Goal: Task Accomplishment & Management: Use online tool/utility

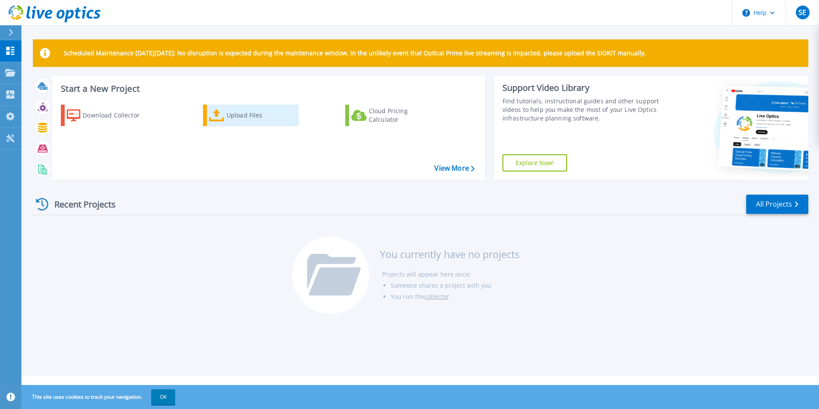
click at [236, 114] on div "Upload Files" at bounding box center [261, 115] width 69 height 17
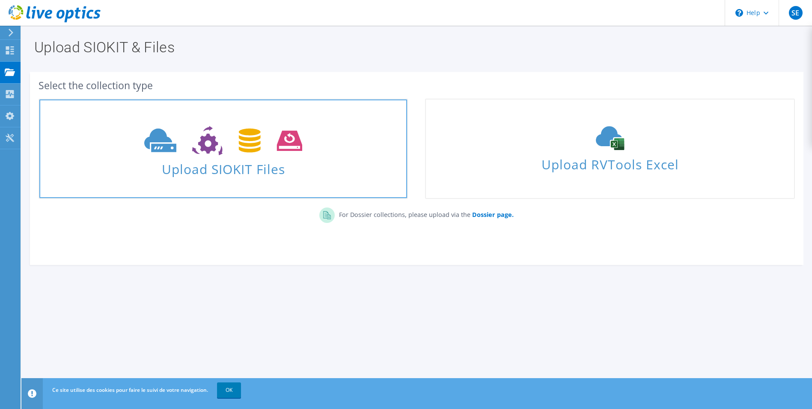
click at [211, 170] on span "Upload SIOKIT Files" at bounding box center [223, 166] width 368 height 18
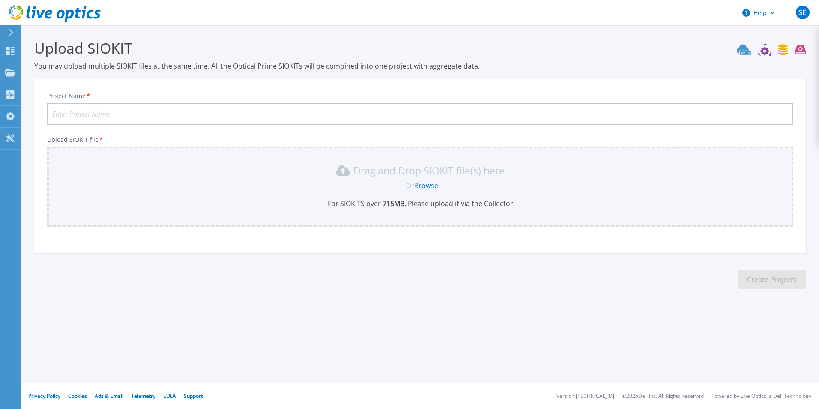
click at [188, 115] on input "Project Name *" at bounding box center [420, 113] width 746 height 21
click at [428, 185] on link "Browse" at bounding box center [426, 185] width 24 height 9
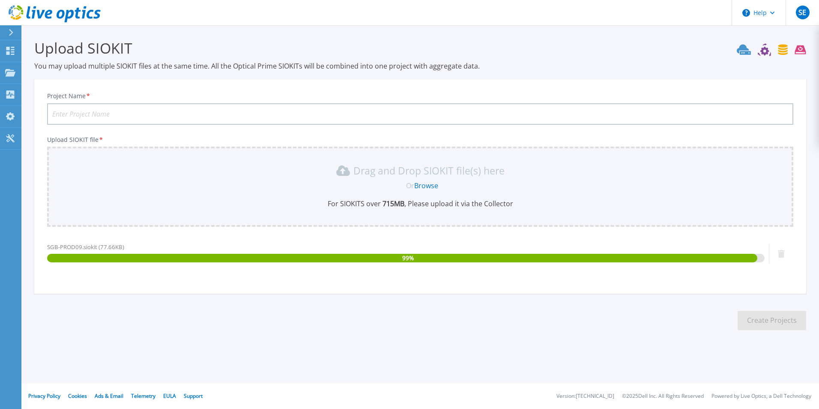
click at [176, 113] on input "Project Name *" at bounding box center [420, 113] width 746 height 21
type input "SGB-PROD09"
click at [747, 316] on button "Create Projects" at bounding box center [771, 319] width 69 height 19
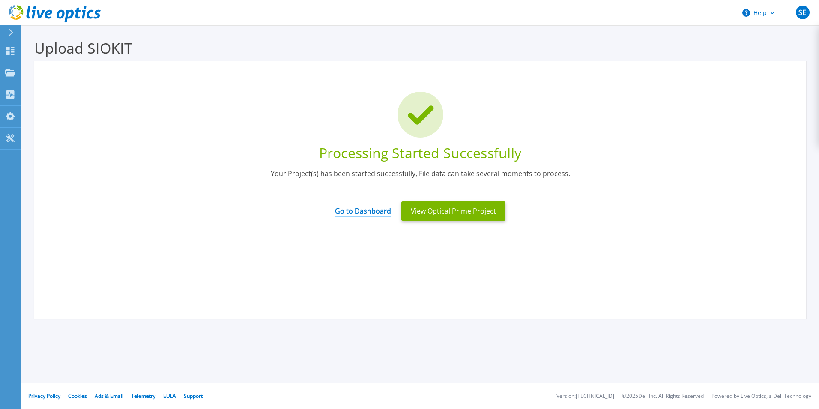
click at [358, 213] on link "Go to Dashboard" at bounding box center [363, 208] width 56 height 17
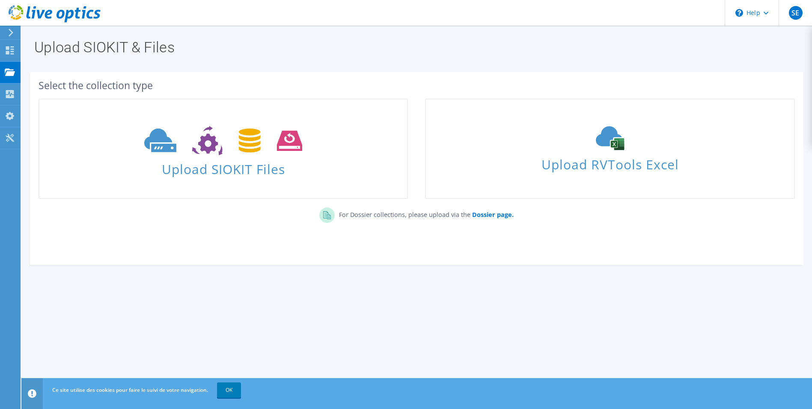
click at [259, 172] on span "Upload SIOKIT Files" at bounding box center [223, 166] width 368 height 18
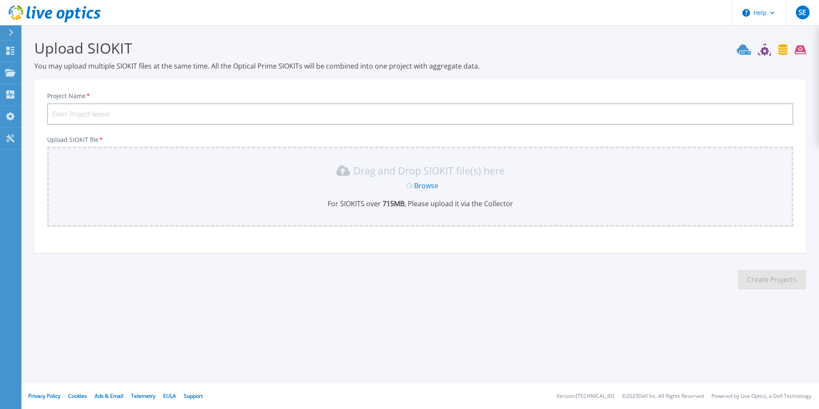
click at [421, 187] on link "Browse" at bounding box center [426, 185] width 24 height 9
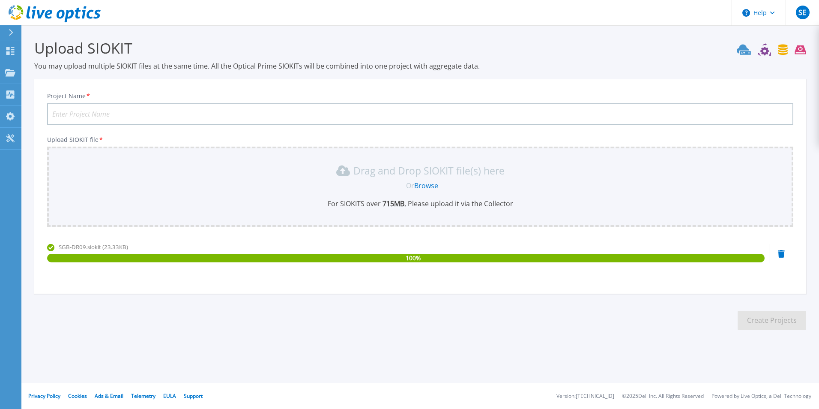
click at [328, 115] on input "Project Name *" at bounding box center [420, 113] width 746 height 21
type input "SGB-DR09"
click at [762, 317] on button "Create Projects" at bounding box center [771, 319] width 69 height 19
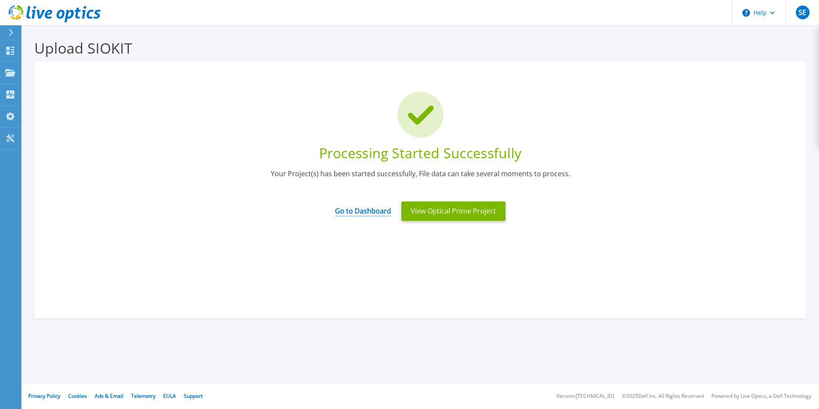
click at [363, 210] on link "Go to Dashboard" at bounding box center [363, 208] width 56 height 17
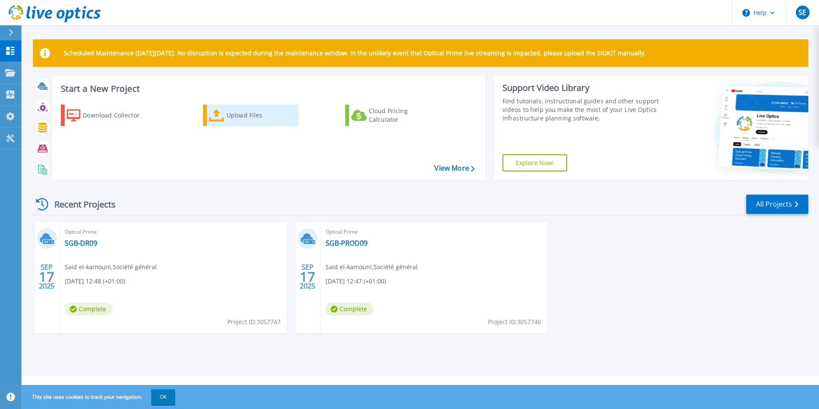
click at [224, 111] on icon at bounding box center [216, 115] width 15 height 12
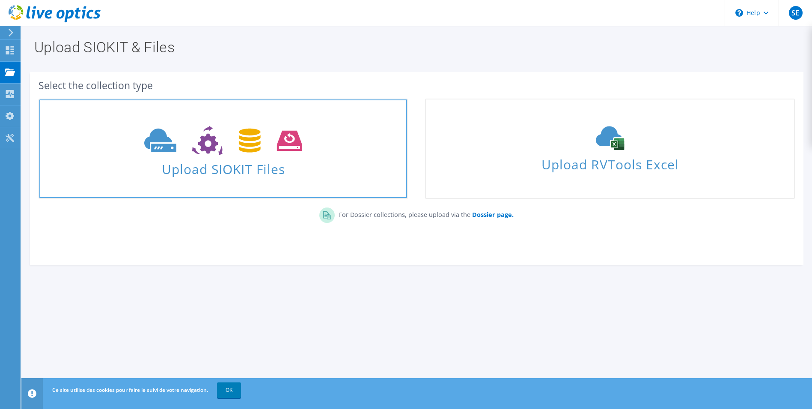
click at [220, 166] on span "Upload SIOKIT Files" at bounding box center [223, 166] width 368 height 18
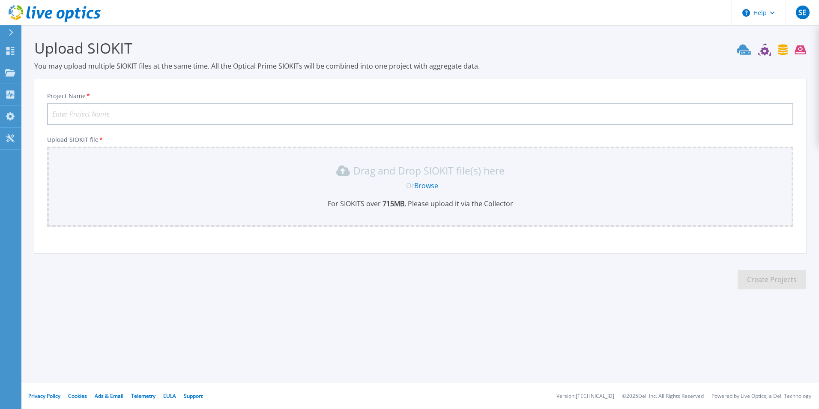
click at [424, 184] on link "Browse" at bounding box center [426, 185] width 24 height 9
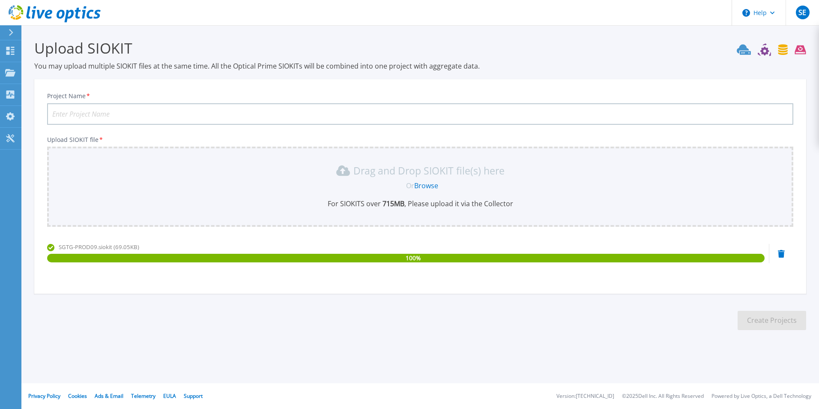
click at [429, 109] on input "Project Name *" at bounding box center [420, 113] width 746 height 21
type input "SGTG-PROD09"
click at [747, 312] on button "Create Projects" at bounding box center [771, 319] width 69 height 19
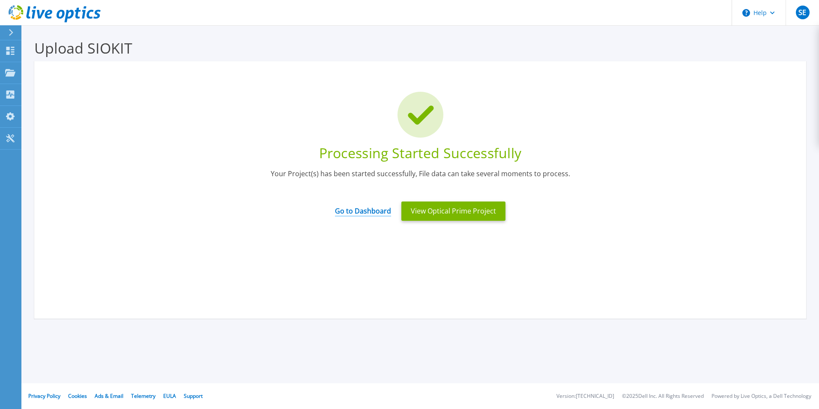
click at [369, 210] on link "Go to Dashboard" at bounding box center [363, 208] width 56 height 17
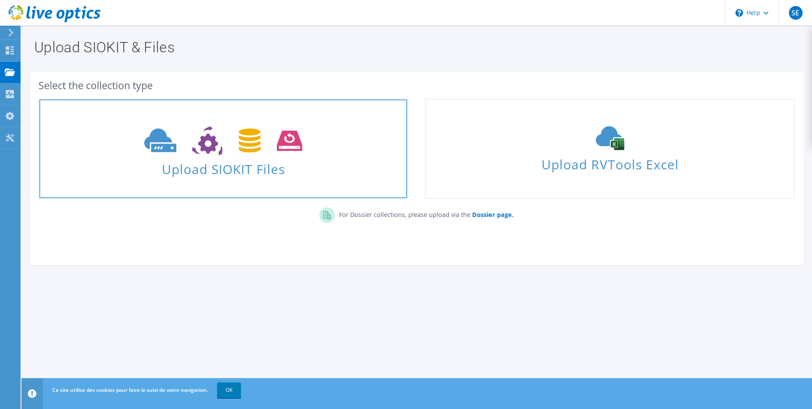
click at [254, 172] on span "Upload SIOKIT Files" at bounding box center [223, 166] width 368 height 18
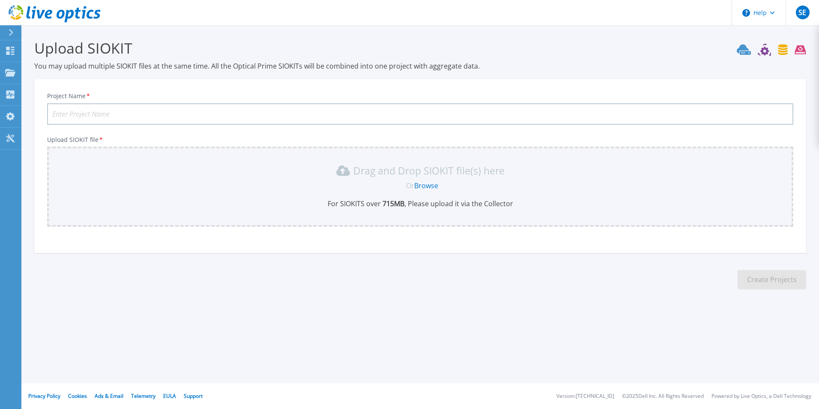
click at [254, 117] on input "Project Name *" at bounding box center [420, 113] width 746 height 21
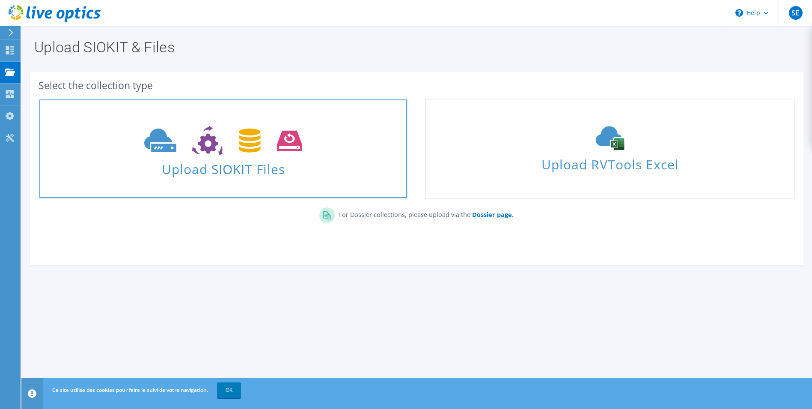
click at [252, 173] on span "Upload SIOKIT Files" at bounding box center [223, 166] width 368 height 18
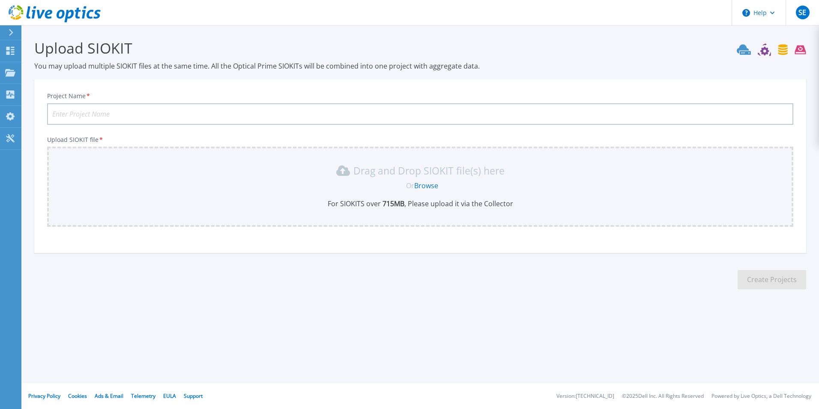
click at [423, 186] on link "Browse" at bounding box center [426, 185] width 24 height 9
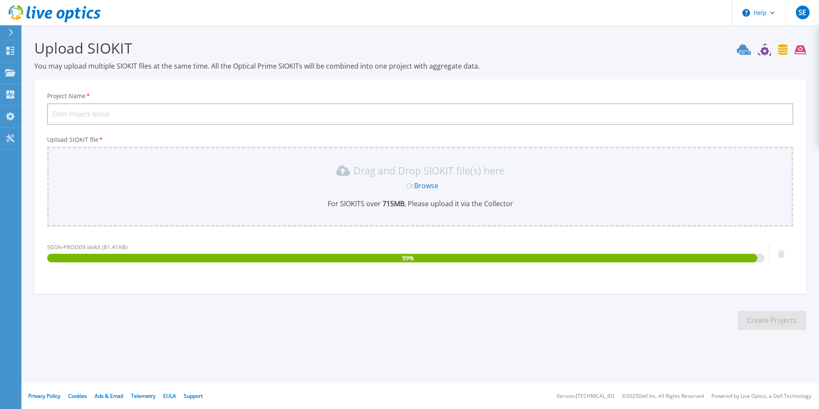
click at [370, 119] on input "Project Name *" at bounding box center [420, 113] width 746 height 21
type input "SGSN-PROD09"
click at [758, 318] on button "Create Projects" at bounding box center [771, 319] width 69 height 19
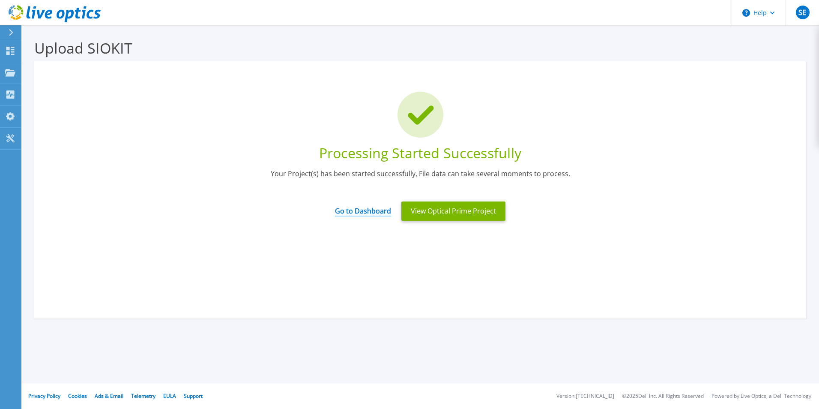
click at [363, 210] on link "Go to Dashboard" at bounding box center [363, 208] width 56 height 17
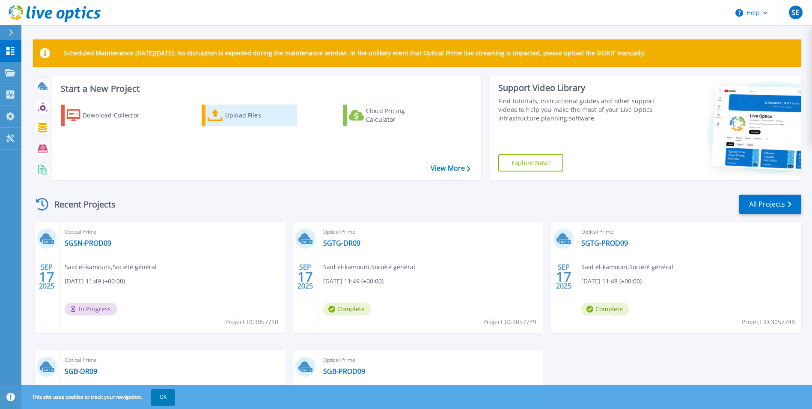
click at [226, 114] on div "Upload Files" at bounding box center [259, 115] width 69 height 17
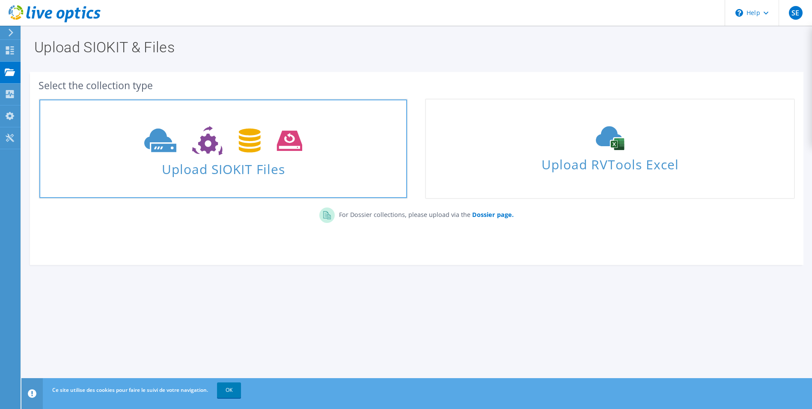
click at [257, 170] on span "Upload SIOKIT Files" at bounding box center [223, 166] width 368 height 18
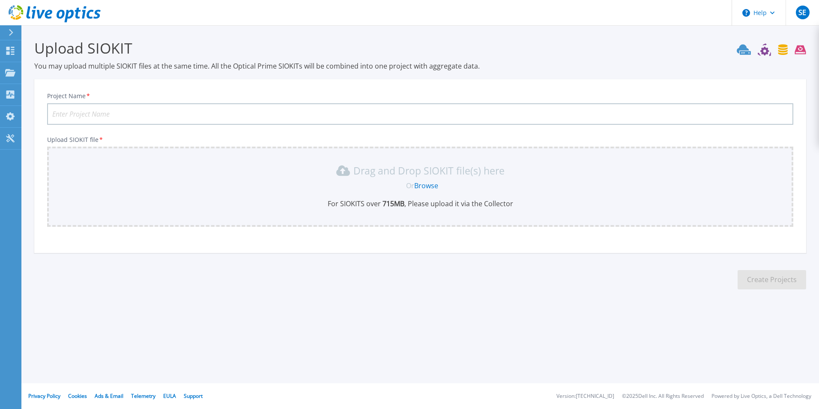
click at [357, 113] on input "Project Name *" at bounding box center [420, 113] width 746 height 21
type input "SGSN-DR09"
click at [422, 184] on link "Browse" at bounding box center [426, 185] width 24 height 9
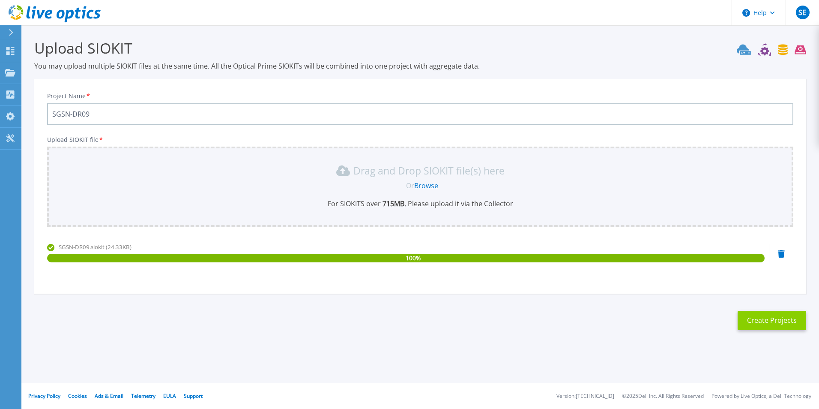
click at [775, 315] on button "Create Projects" at bounding box center [771, 319] width 69 height 19
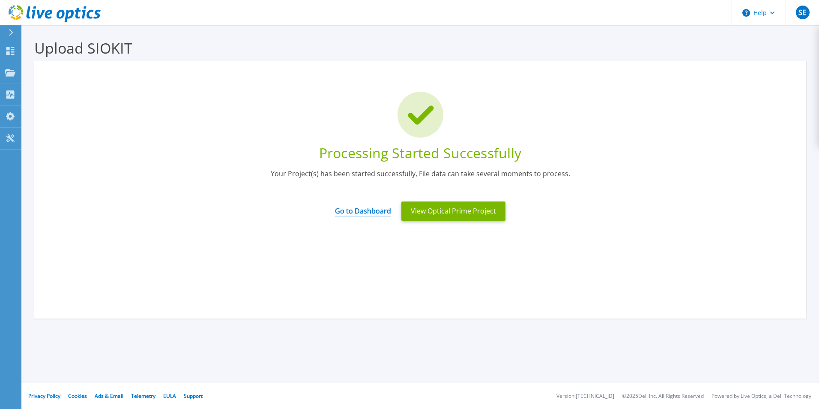
click at [365, 207] on link "Go to Dashboard" at bounding box center [363, 208] width 56 height 17
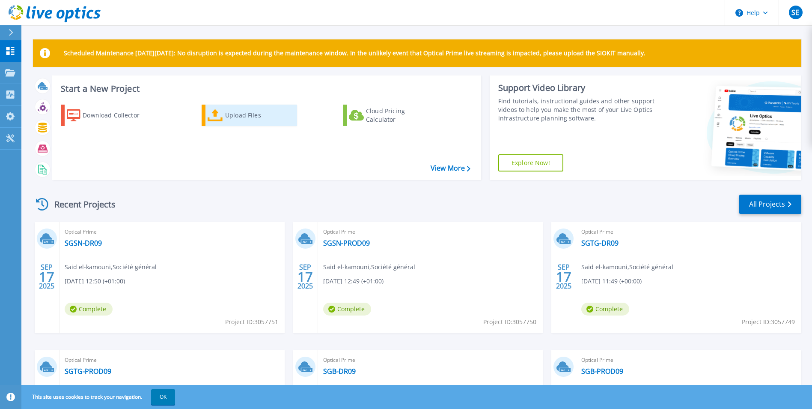
click at [222, 114] on icon at bounding box center [215, 115] width 15 height 12
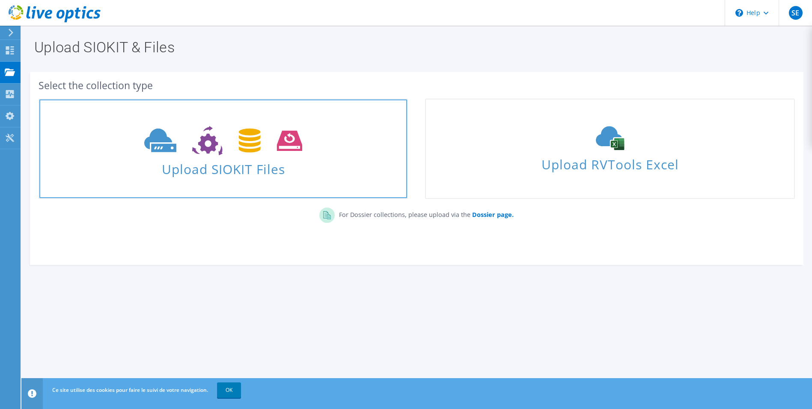
click at [251, 170] on span "Upload SIOKIT Files" at bounding box center [223, 166] width 368 height 18
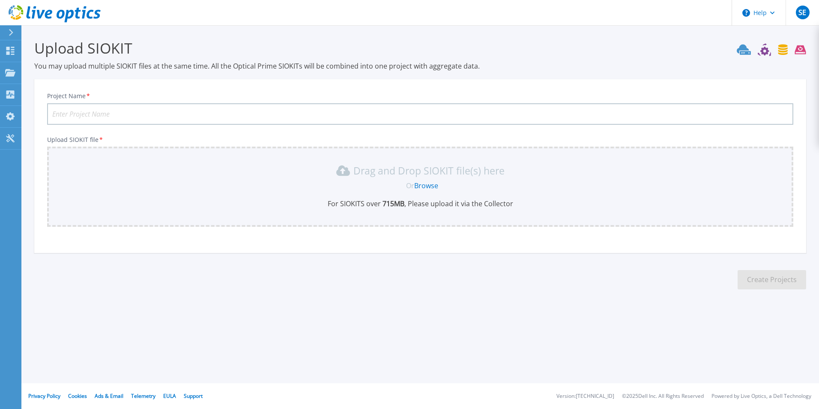
click at [424, 185] on link "Browse" at bounding box center [426, 185] width 24 height 9
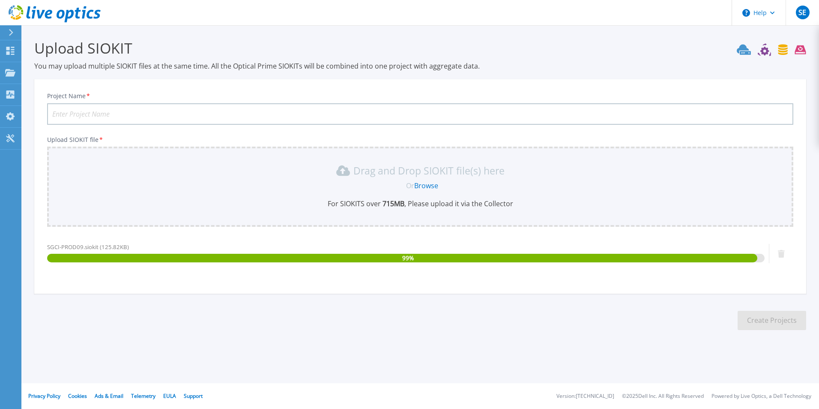
click at [276, 118] on input "Project Name *" at bounding box center [420, 113] width 746 height 21
type input "SGCI-PROD09"
click at [426, 185] on link "Browse" at bounding box center [426, 185] width 24 height 9
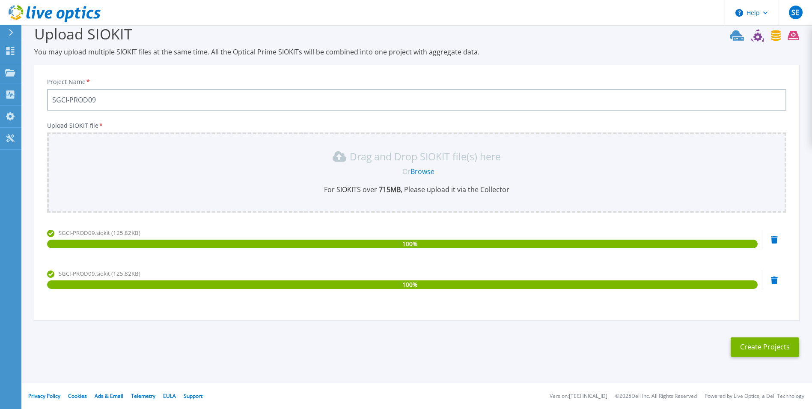
click at [772, 278] on icon at bounding box center [774, 280] width 7 height 8
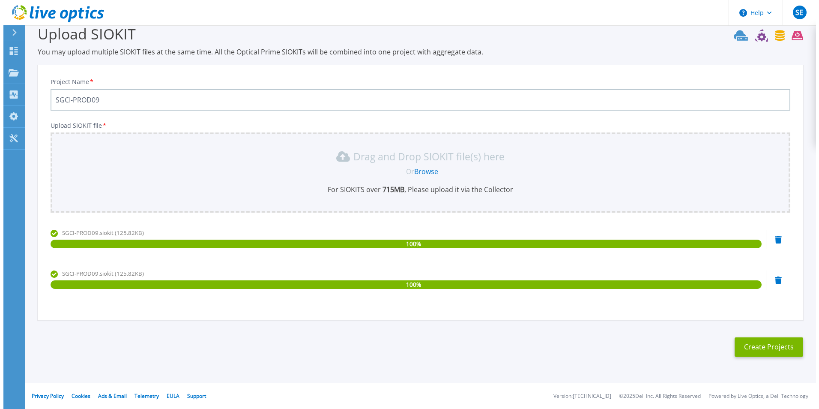
scroll to position [0, 0]
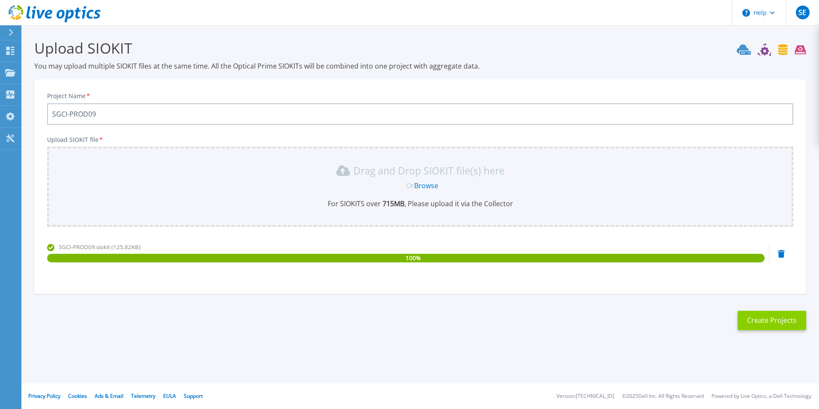
click at [782, 321] on button "Create Projects" at bounding box center [771, 319] width 69 height 19
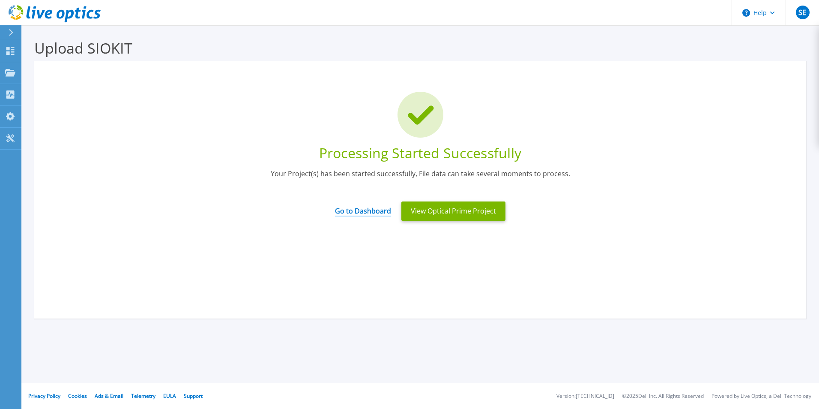
click at [374, 212] on link "Go to Dashboard" at bounding box center [363, 208] width 56 height 17
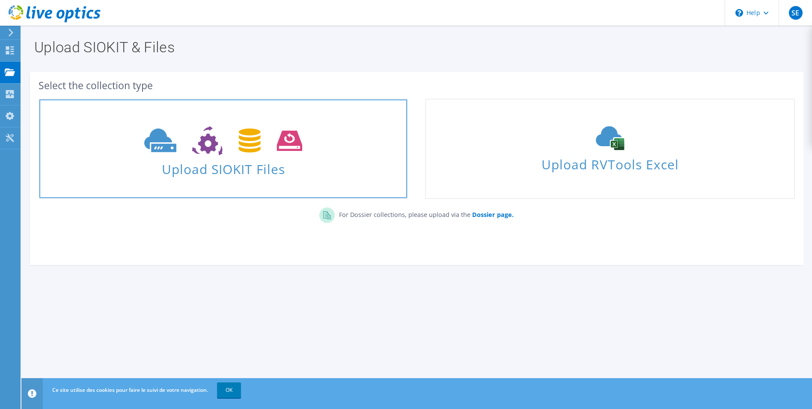
click at [228, 164] on span "Upload SIOKIT Files" at bounding box center [223, 166] width 368 height 18
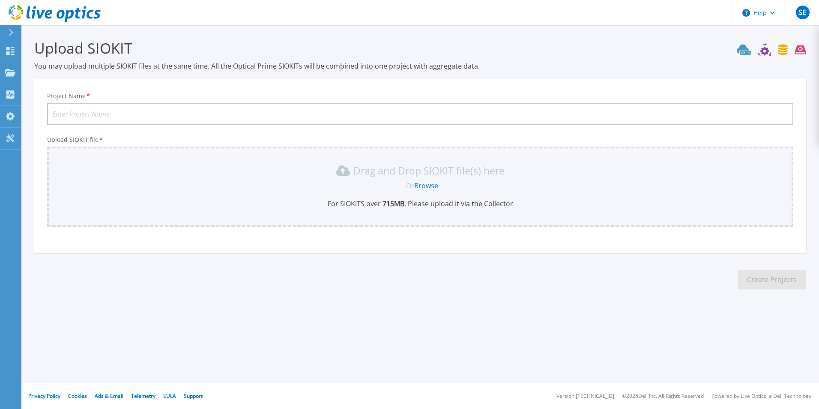
click at [252, 111] on input "Project Name *" at bounding box center [420, 113] width 746 height 21
type input "SGCI-DR09"
click at [428, 186] on link "Browse" at bounding box center [426, 185] width 24 height 9
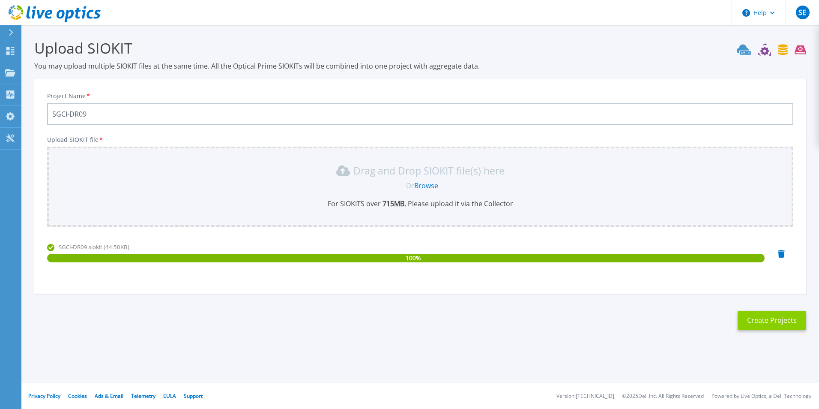
click at [776, 318] on button "Create Projects" at bounding box center [771, 319] width 69 height 19
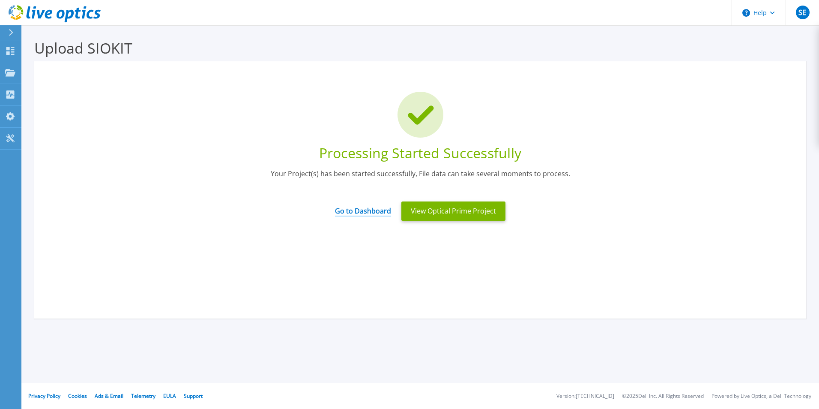
click at [370, 208] on link "Go to Dashboard" at bounding box center [363, 208] width 56 height 17
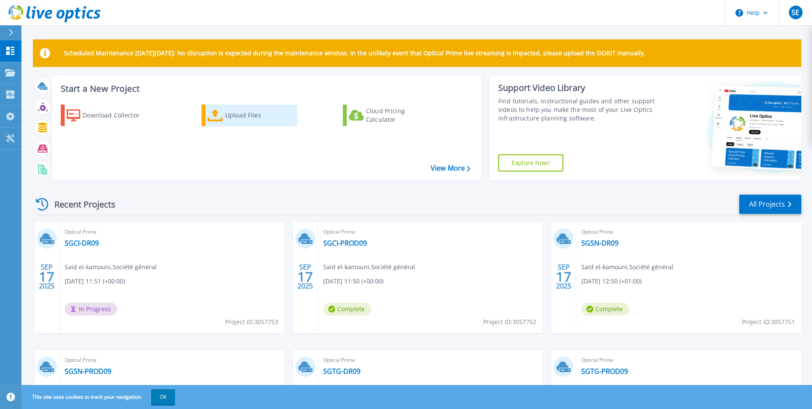
click at [214, 119] on icon at bounding box center [215, 115] width 15 height 12
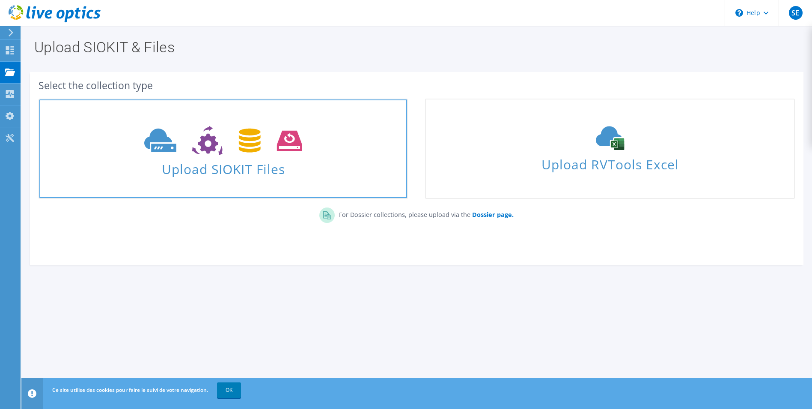
click at [188, 174] on span "Upload SIOKIT Files" at bounding box center [223, 166] width 368 height 18
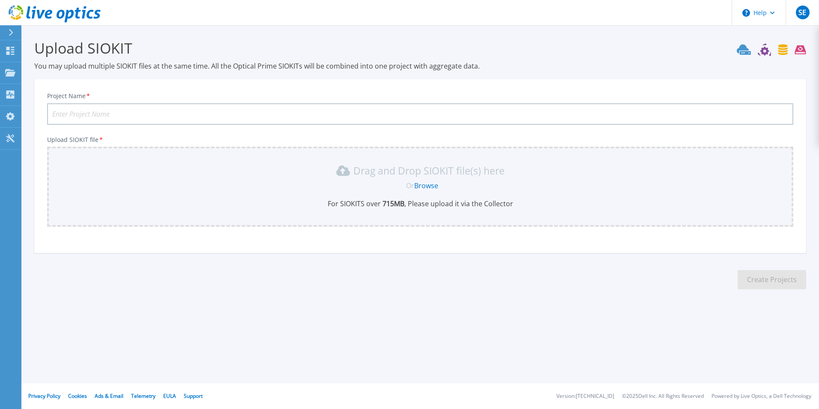
click at [423, 187] on link "Browse" at bounding box center [426, 185] width 24 height 9
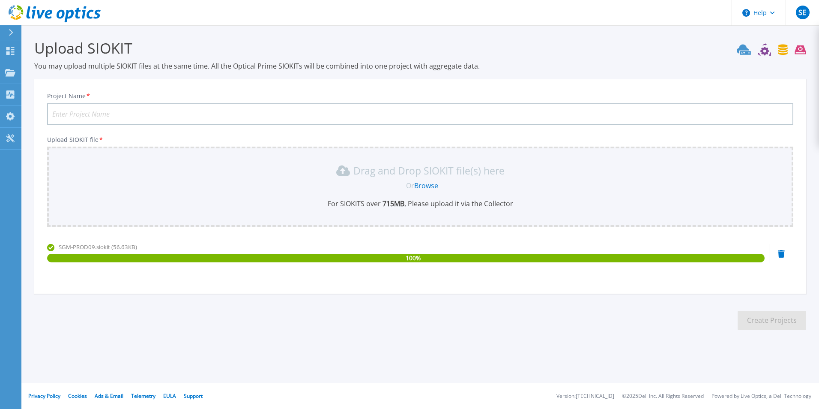
click at [355, 117] on input "Project Name *" at bounding box center [420, 113] width 746 height 21
type input "SGM-PROD09"
click at [763, 323] on button "Create Projects" at bounding box center [771, 319] width 69 height 19
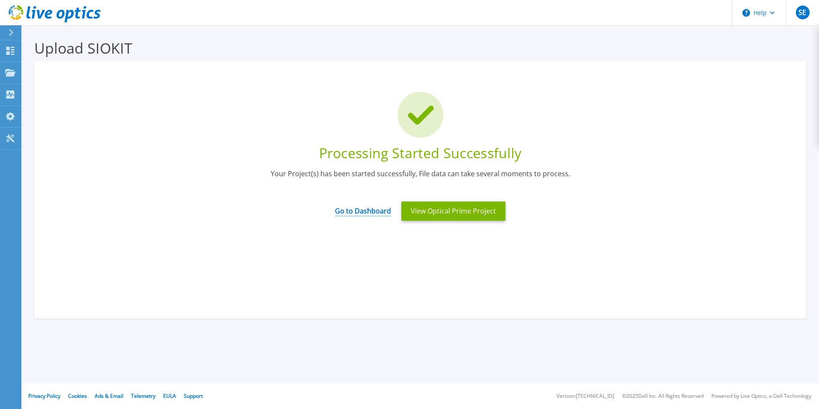
click at [367, 210] on link "Go to Dashboard" at bounding box center [363, 208] width 56 height 17
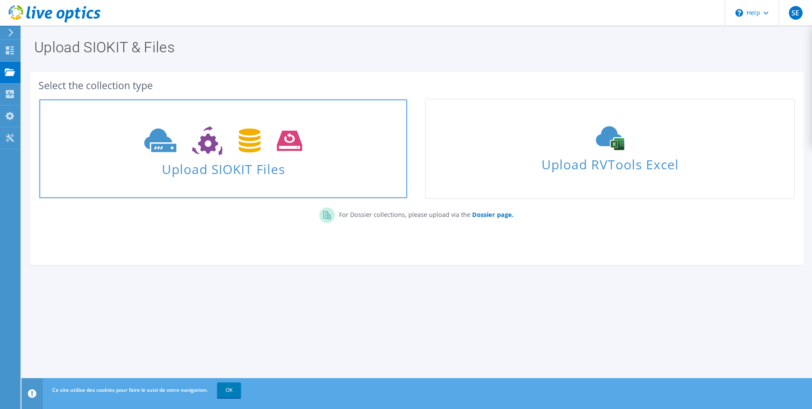
click at [233, 169] on span "Upload SIOKIT Files" at bounding box center [223, 166] width 368 height 18
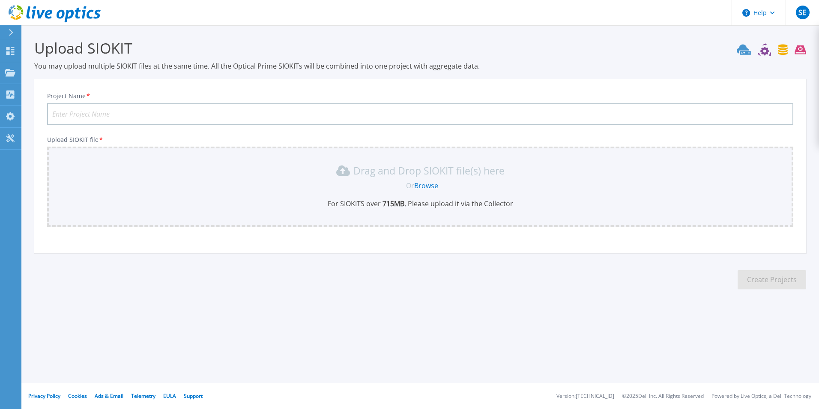
click at [334, 118] on input "Project Name *" at bounding box center [420, 113] width 746 height 21
type input "SGM-DR09"
click at [425, 184] on link "Browse" at bounding box center [426, 185] width 24 height 9
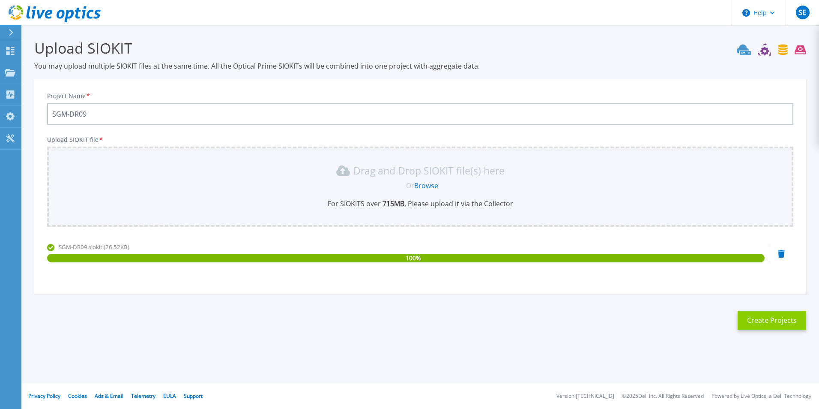
click at [779, 316] on button "Create Projects" at bounding box center [771, 319] width 69 height 19
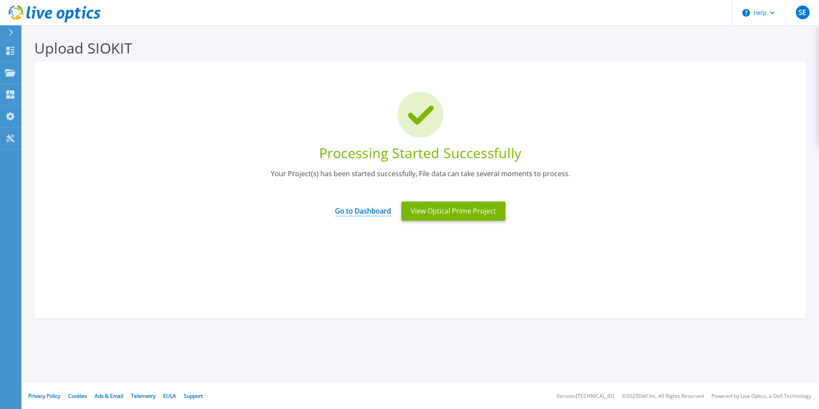
click at [373, 212] on link "Go to Dashboard" at bounding box center [363, 208] width 56 height 17
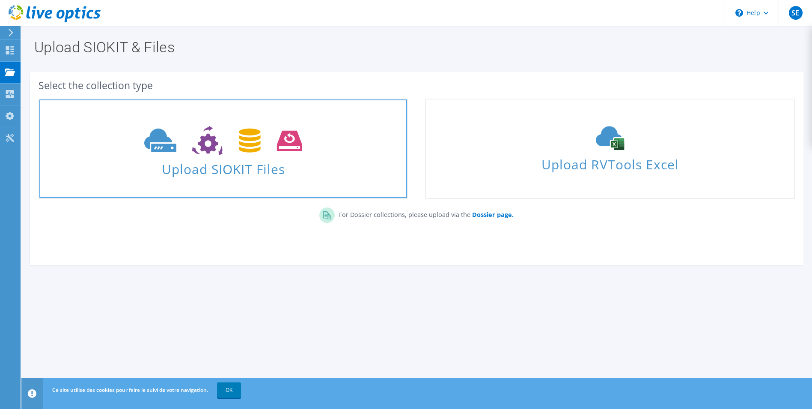
click at [265, 166] on span "Upload SIOKIT Files" at bounding box center [223, 166] width 368 height 18
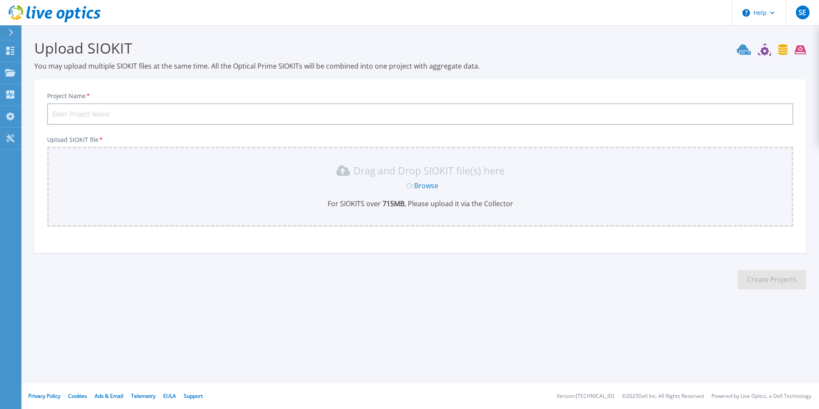
click at [325, 120] on input "Project Name *" at bounding box center [420, 113] width 746 height 21
click at [422, 185] on link "Browse" at bounding box center [426, 185] width 24 height 9
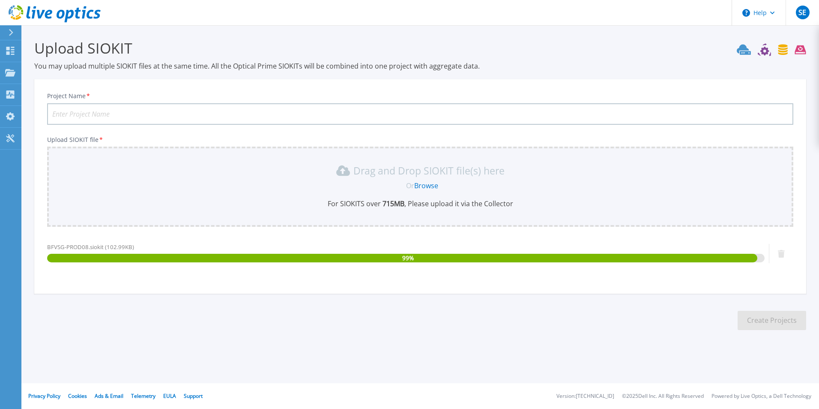
click at [349, 119] on input "Project Name *" at bounding box center [420, 113] width 746 height 21
type input "BFVSG-PROD09"
click at [430, 181] on link "Browse" at bounding box center [426, 185] width 24 height 9
click at [780, 317] on button "Create Projects" at bounding box center [771, 319] width 69 height 19
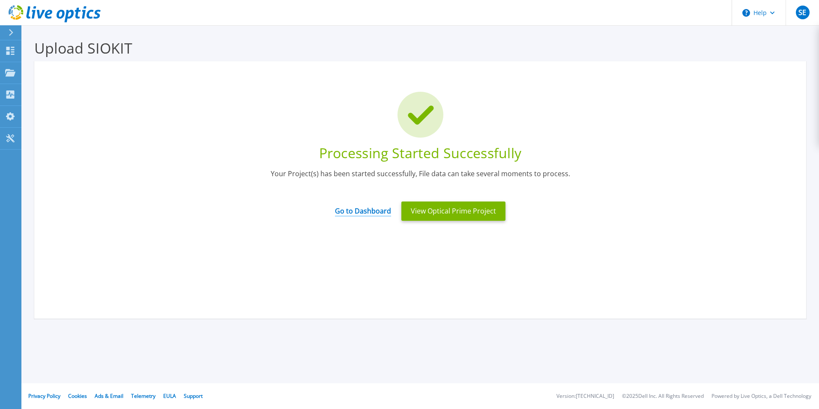
click at [359, 206] on link "Go to Dashboard" at bounding box center [363, 208] width 56 height 17
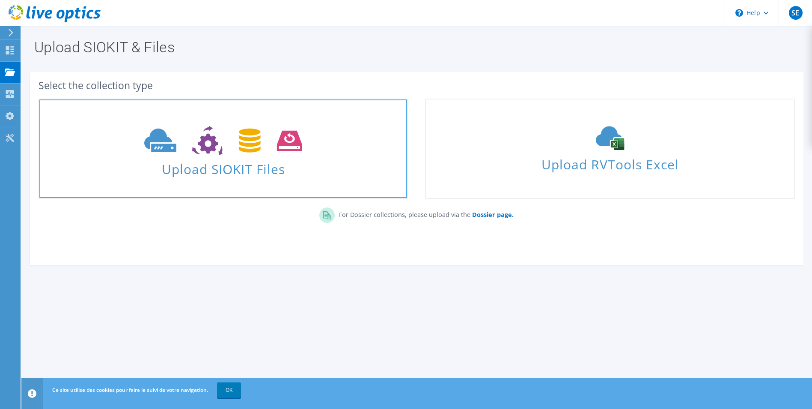
click at [254, 170] on span "Upload SIOKIT Files" at bounding box center [223, 166] width 368 height 18
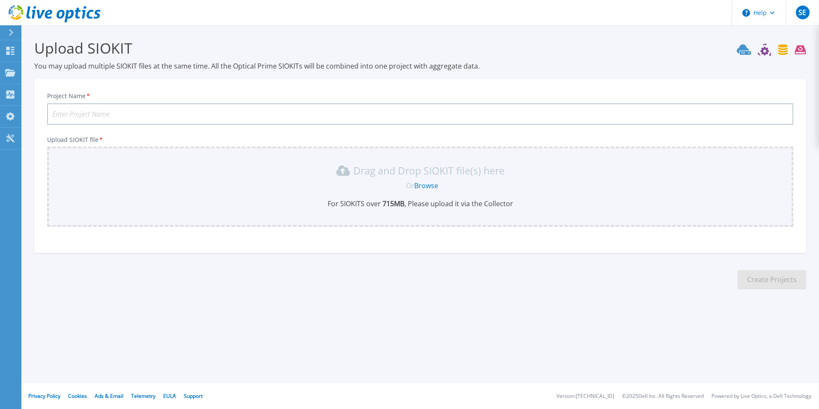
click at [359, 117] on input "Project Name *" at bounding box center [420, 113] width 746 height 21
click at [433, 186] on link "Browse" at bounding box center [426, 185] width 24 height 9
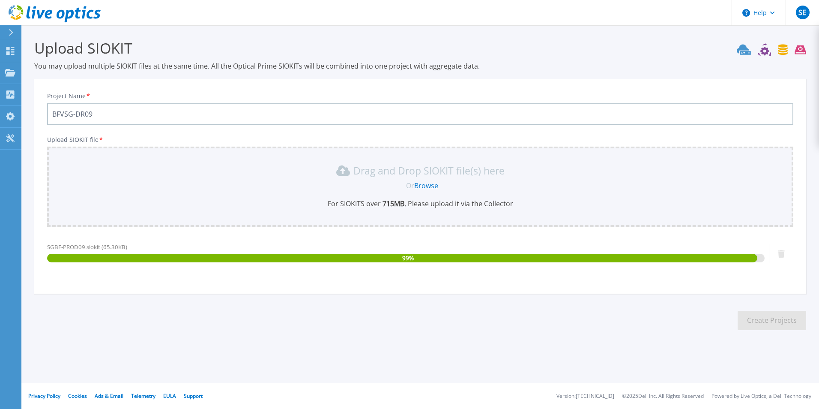
click at [249, 118] on input "BFVSG-DR09" at bounding box center [420, 113] width 746 height 21
type input "B"
type input "SGBF-PROD09"
click at [765, 317] on button "Create Projects" at bounding box center [771, 319] width 69 height 19
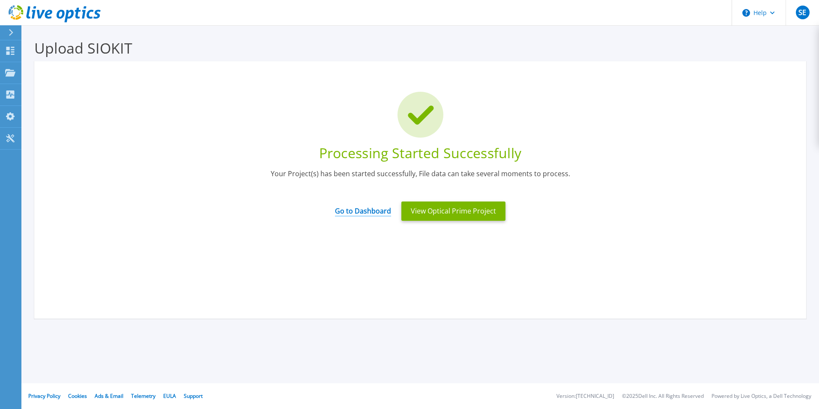
click at [343, 213] on link "Go to Dashboard" at bounding box center [363, 208] width 56 height 17
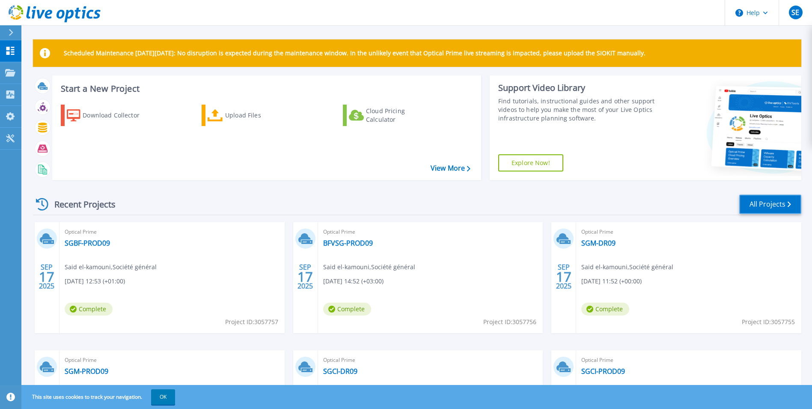
click at [770, 201] on link "All Projects" at bounding box center [771, 203] width 62 height 19
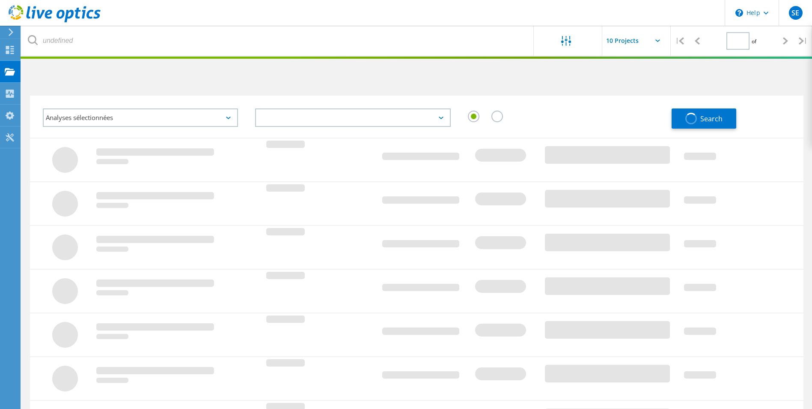
type input "1"
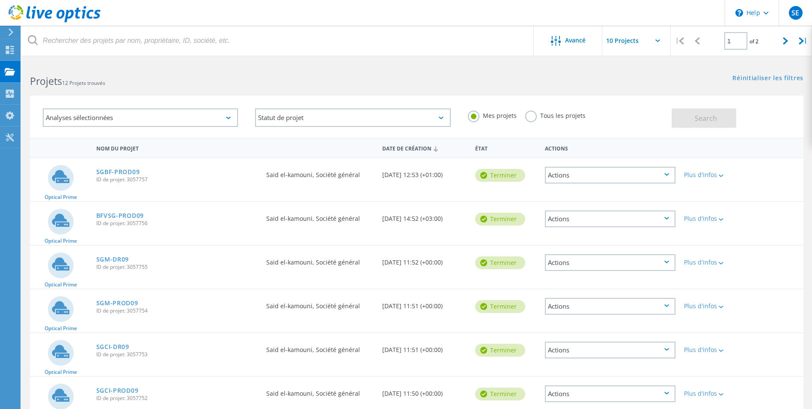
click at [669, 217] on icon at bounding box center [667, 218] width 5 height 3
click at [615, 235] on div "Supprimer" at bounding box center [610, 238] width 129 height 13
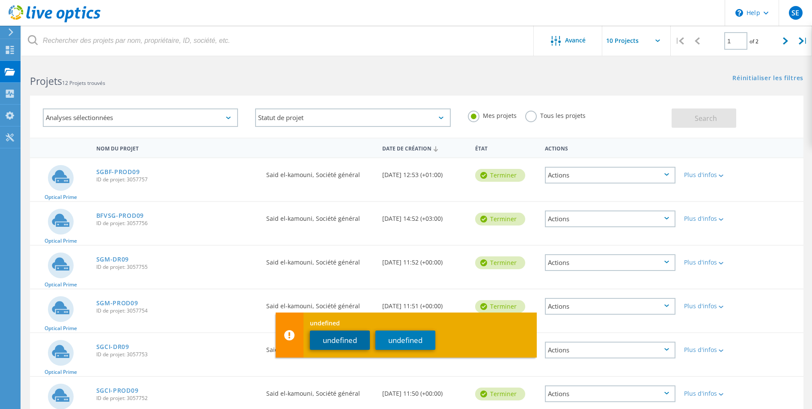
click at [350, 337] on button "undefined" at bounding box center [340, 339] width 60 height 19
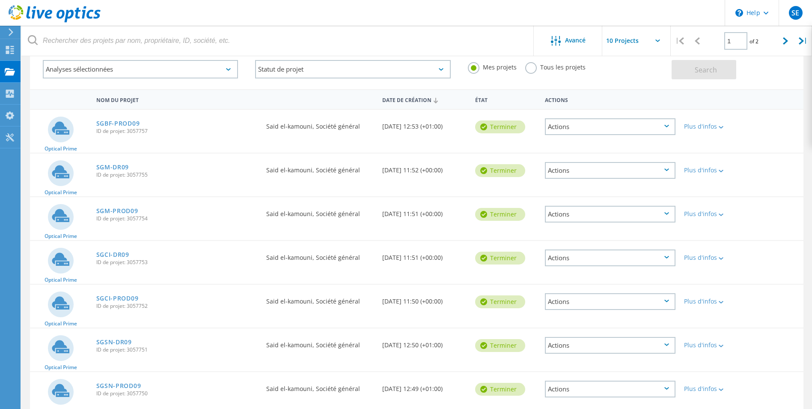
scroll to position [6, 0]
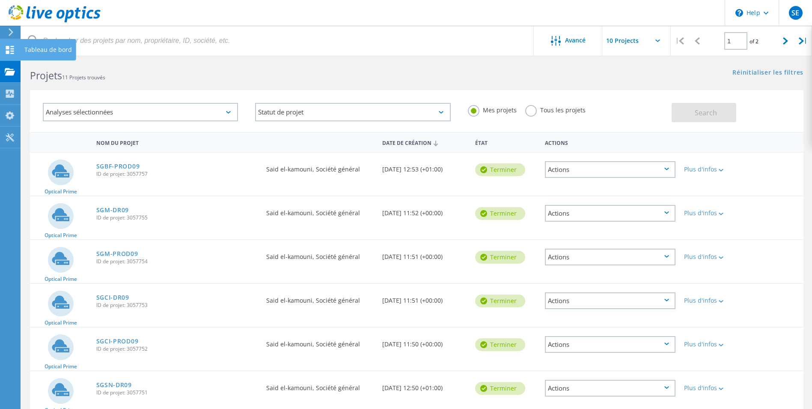
click at [10, 51] on icon at bounding box center [10, 50] width 10 height 8
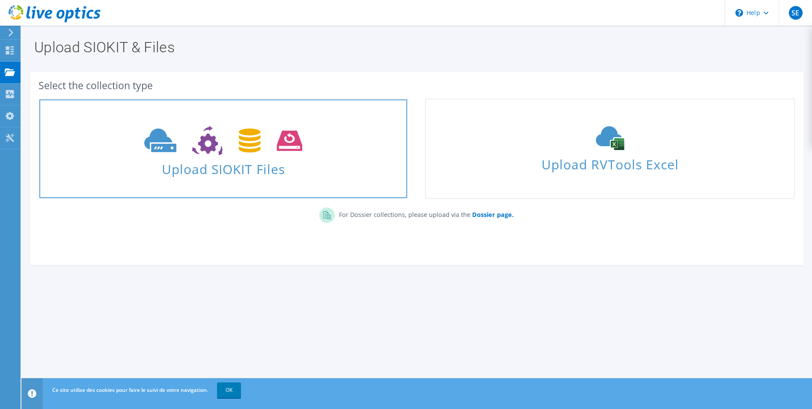
click at [255, 166] on span "Upload SIOKIT Files" at bounding box center [223, 166] width 368 height 18
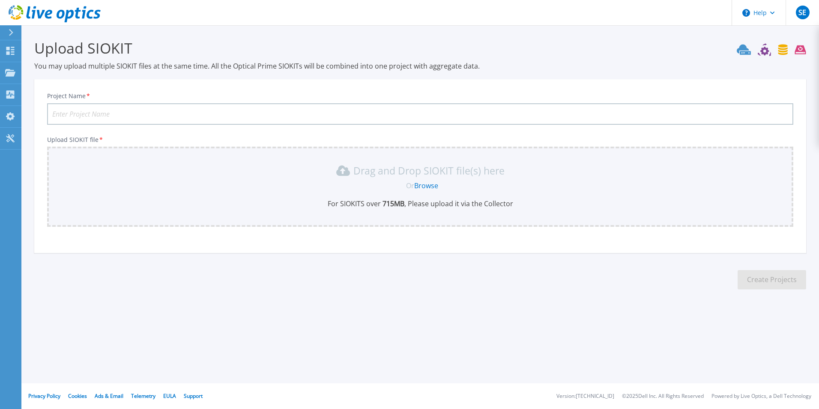
click at [208, 114] on input "Project Name *" at bounding box center [420, 113] width 746 height 21
click at [428, 187] on link "Browse" at bounding box center [426, 185] width 24 height 9
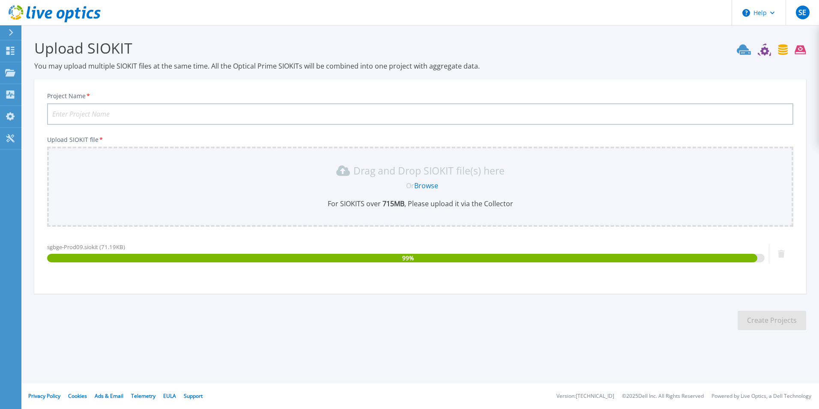
click at [241, 114] on input "Project Name *" at bounding box center [420, 113] width 746 height 21
type input "SGBGE-PROD07"
click at [763, 319] on button "Create Projects" at bounding box center [771, 319] width 69 height 19
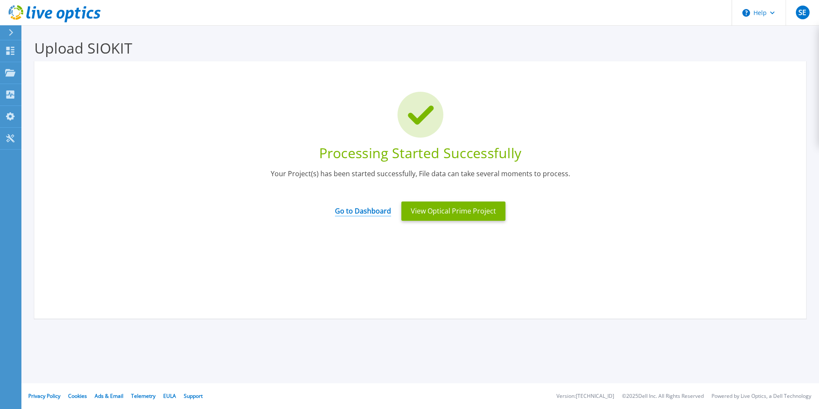
click at [358, 209] on link "Go to Dashboard" at bounding box center [363, 208] width 56 height 17
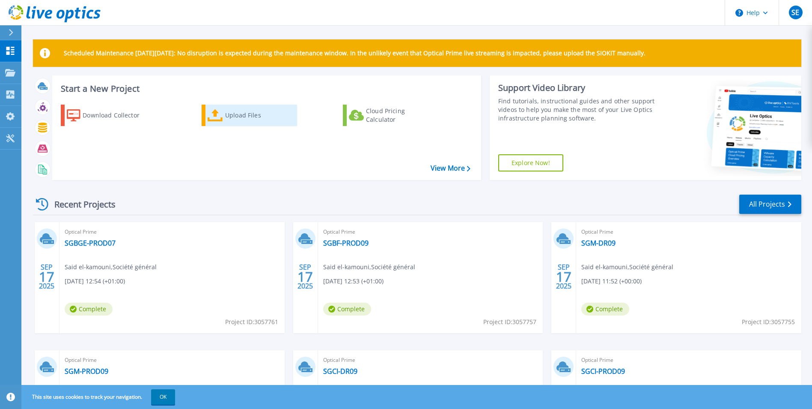
click at [224, 114] on link "Upload Files" at bounding box center [250, 114] width 96 height 21
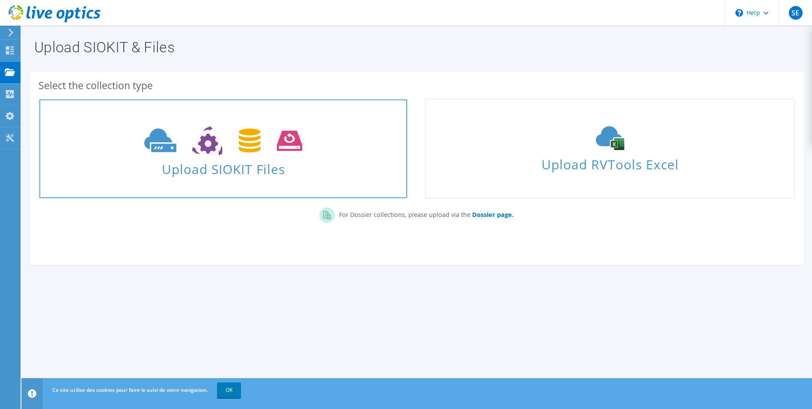
click at [222, 167] on span "Upload SIOKIT Files" at bounding box center [223, 166] width 368 height 18
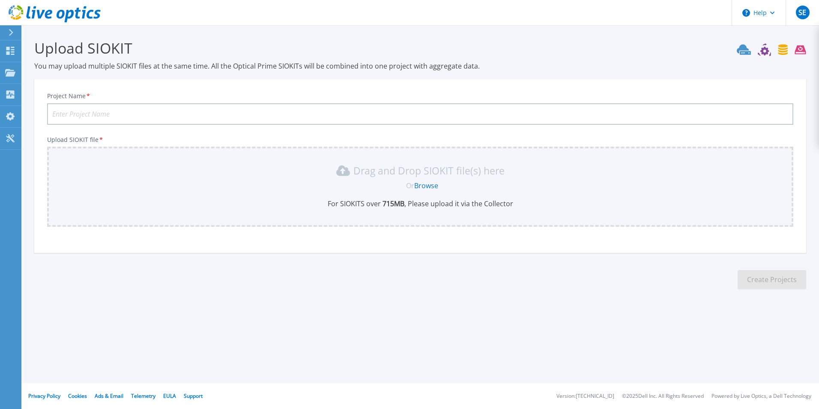
click at [350, 111] on input "Project Name *" at bounding box center [420, 113] width 746 height 21
type input "S"
type input "BFVSG-PROD09"
click at [422, 185] on link "Browse" at bounding box center [426, 185] width 24 height 9
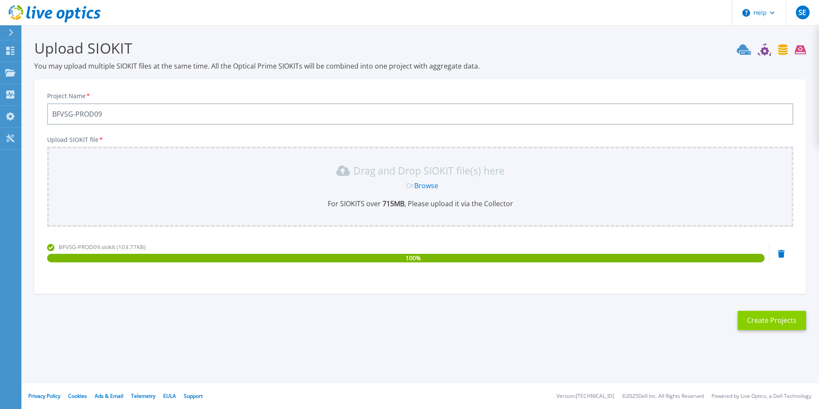
click at [781, 319] on button "Create Projects" at bounding box center [771, 319] width 69 height 19
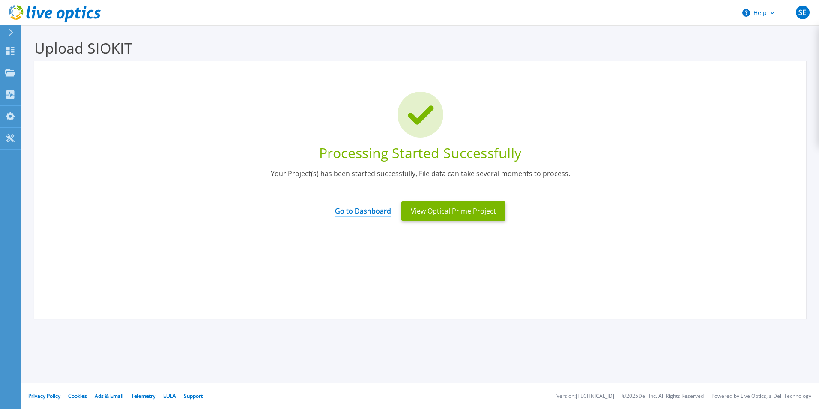
click at [362, 210] on link "Go to Dashboard" at bounding box center [363, 208] width 56 height 17
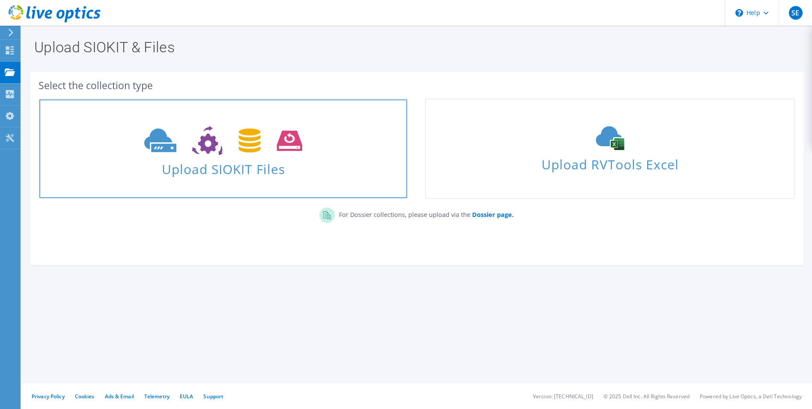
click at [222, 172] on span "Upload SIOKIT Files" at bounding box center [223, 166] width 368 height 18
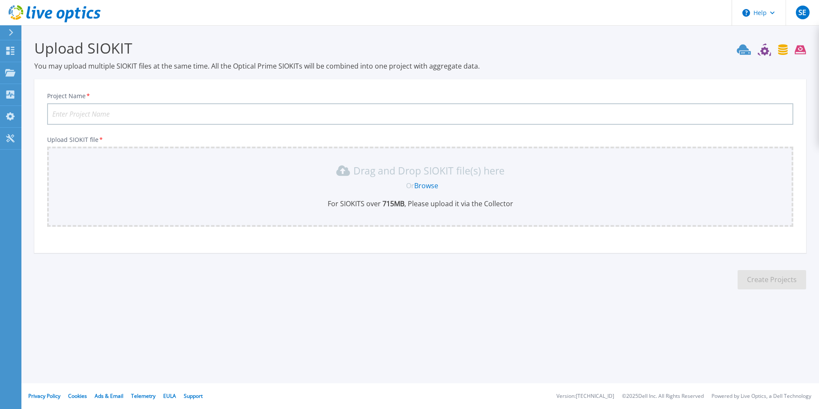
click at [285, 116] on input "Project Name *" at bounding box center [420, 113] width 746 height 21
type input "BFVSG-DR09"
click at [430, 185] on link "Browse" at bounding box center [426, 185] width 24 height 9
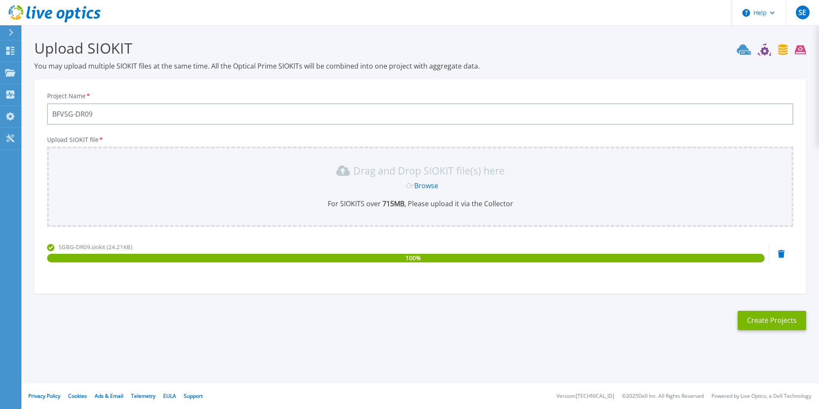
click at [779, 253] on icon at bounding box center [781, 254] width 7 height 8
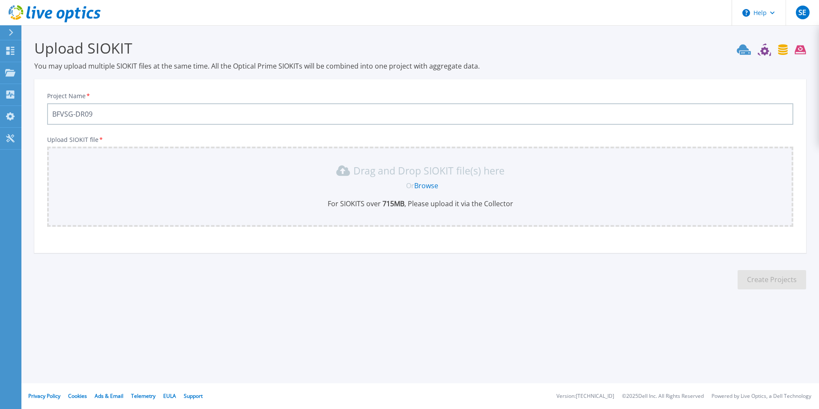
click at [420, 184] on link "Browse" at bounding box center [426, 185] width 24 height 9
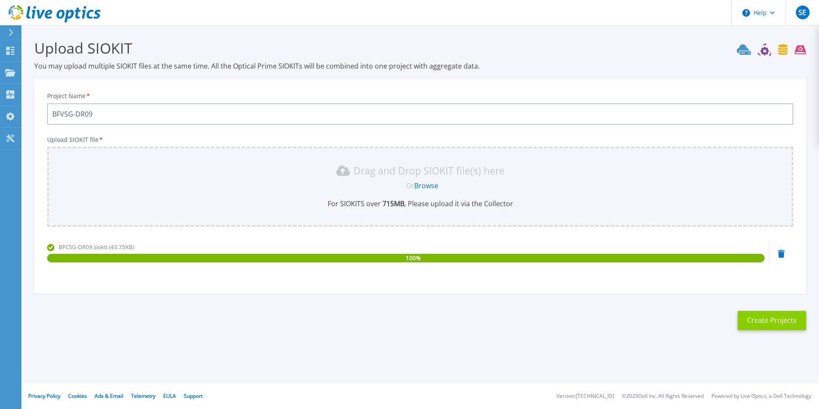
click at [774, 320] on button "Create Projects" at bounding box center [771, 319] width 69 height 19
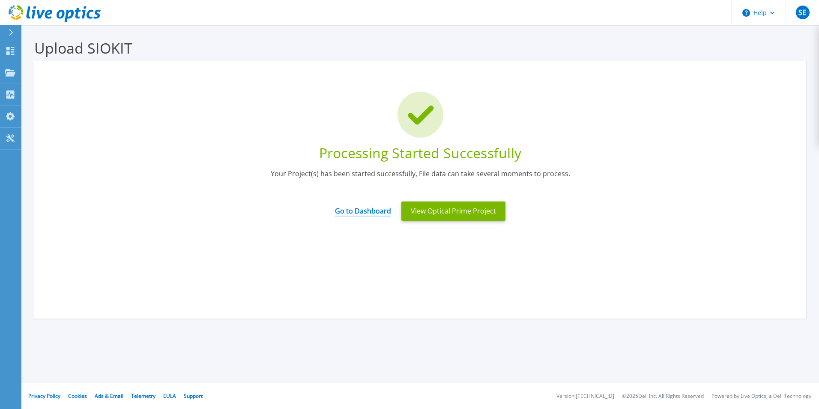
click at [362, 209] on link "Go to Dashboard" at bounding box center [363, 208] width 56 height 17
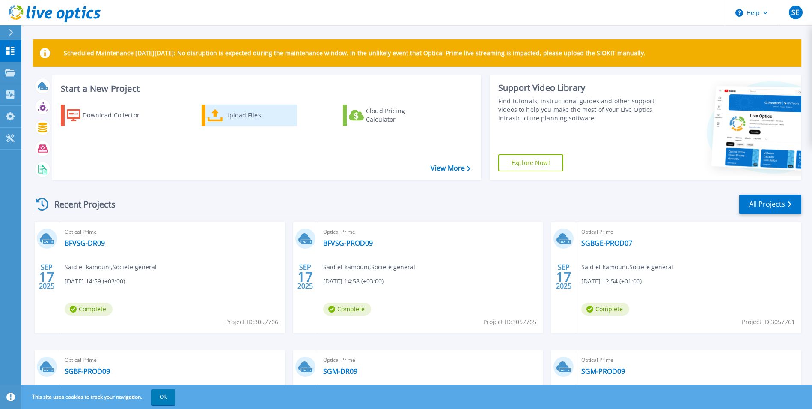
click at [230, 115] on div "Upload Files" at bounding box center [259, 115] width 69 height 17
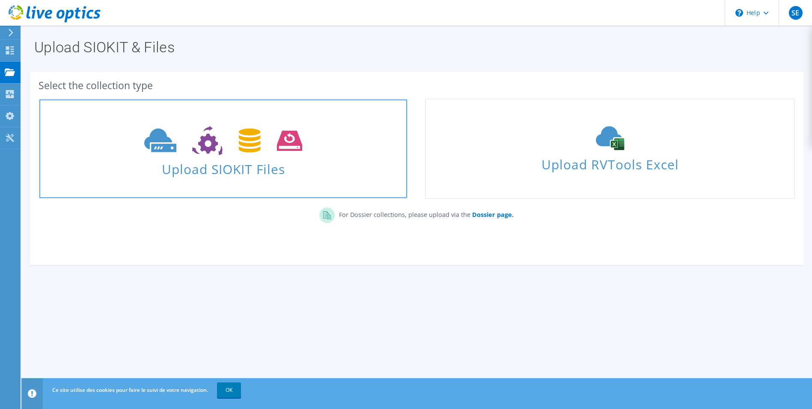
click at [237, 166] on span "Upload SIOKIT Files" at bounding box center [223, 166] width 368 height 18
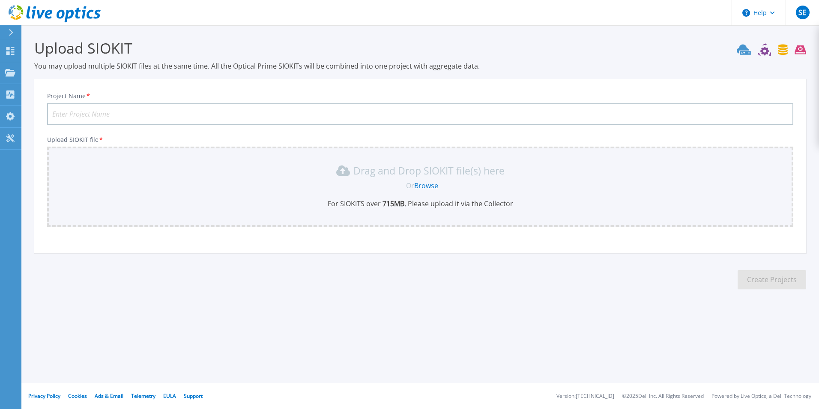
click at [220, 113] on input "Project Name *" at bounding box center [420, 113] width 746 height 21
type input "SGBG-PROD09"
click at [428, 184] on link "Browse" at bounding box center [426, 185] width 24 height 9
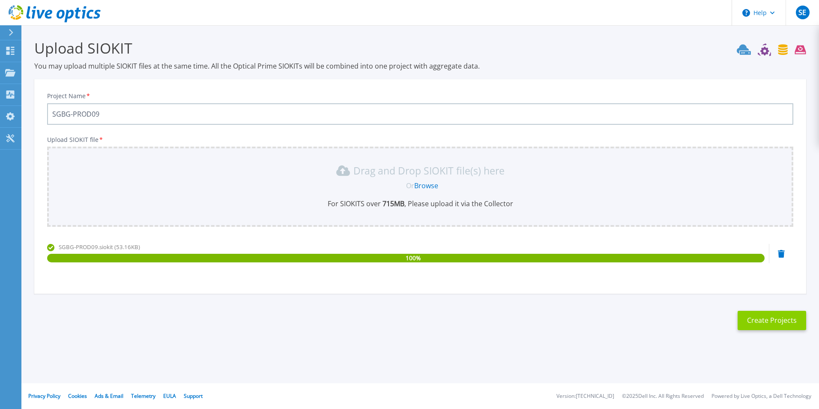
click at [766, 317] on button "Create Projects" at bounding box center [771, 319] width 69 height 19
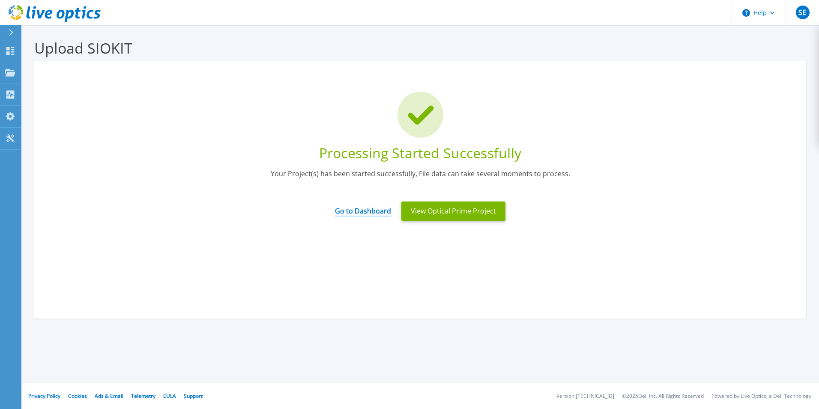
click at [357, 212] on link "Go to Dashboard" at bounding box center [363, 208] width 56 height 17
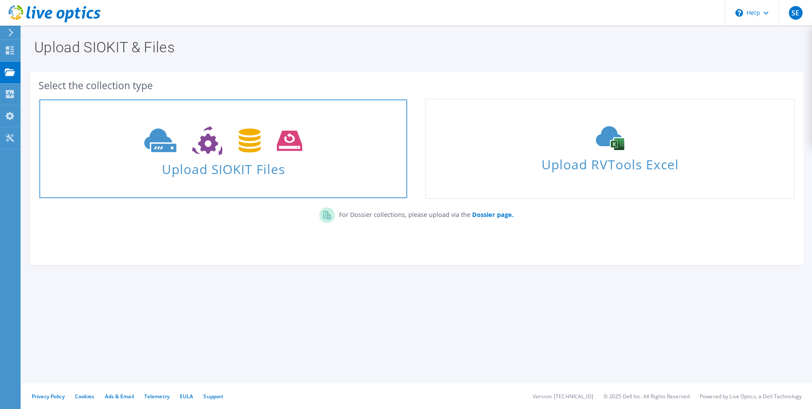
click at [203, 174] on span "Upload SIOKIT Files" at bounding box center [223, 166] width 368 height 18
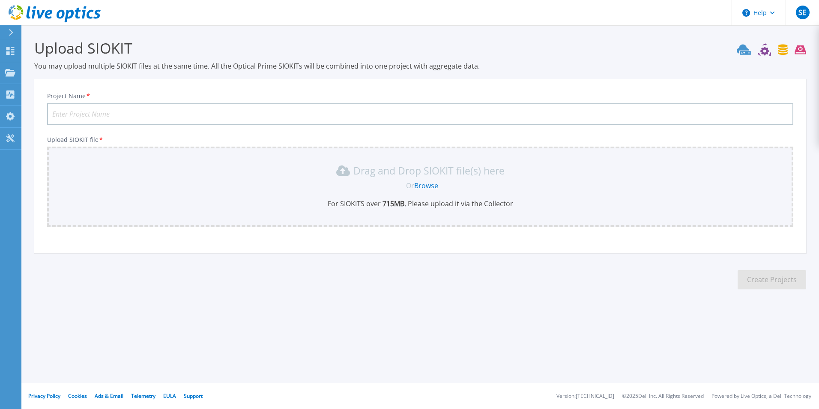
click at [219, 115] on input "Project Name *" at bounding box center [420, 113] width 746 height 21
type input "SGBG-DR09"
click at [427, 186] on link "Browse" at bounding box center [426, 185] width 24 height 9
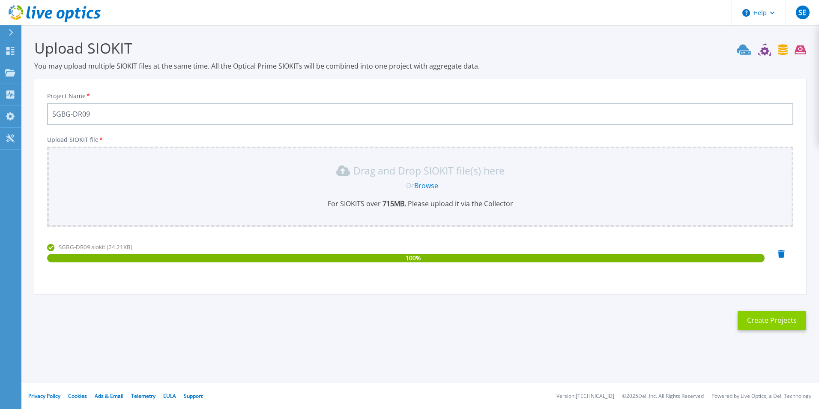
click at [782, 314] on button "Create Projects" at bounding box center [771, 319] width 69 height 19
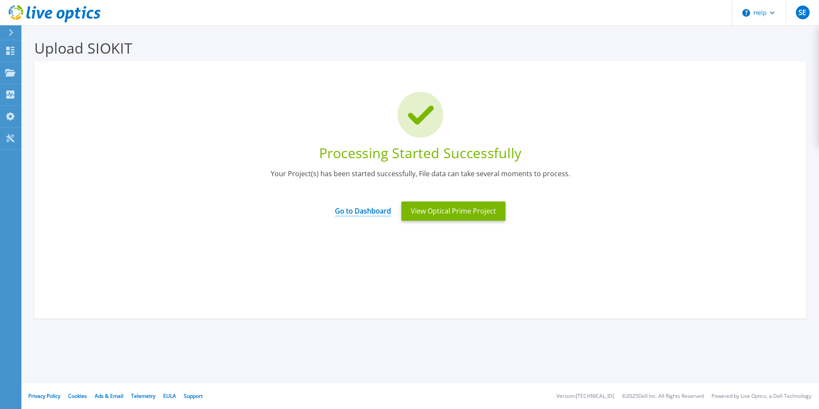
click at [370, 210] on link "Go to Dashboard" at bounding box center [363, 208] width 56 height 17
